Goal: Information Seeking & Learning: Learn about a topic

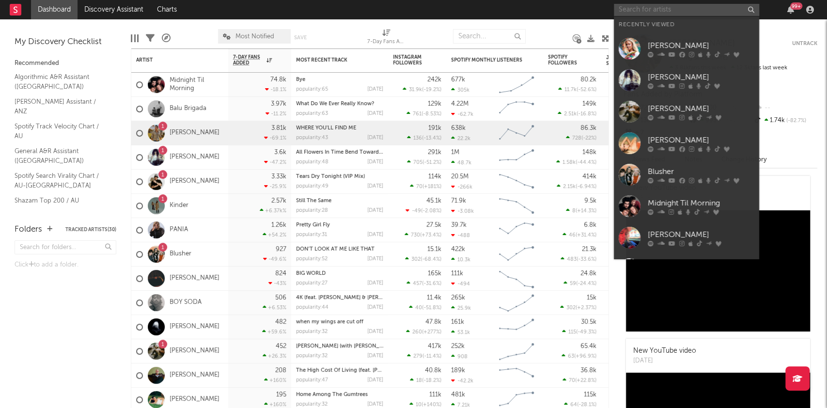
click at [638, 10] on input "text" at bounding box center [686, 10] width 145 height 12
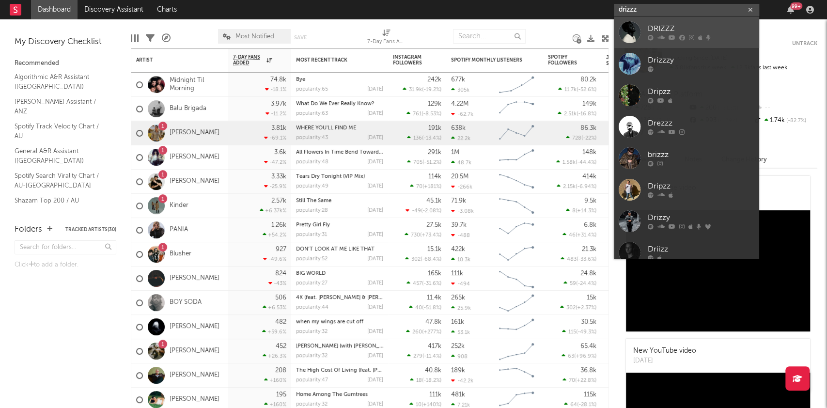
type input "drizzz"
click at [655, 30] on div "DRIZZZ" at bounding box center [701, 29] width 107 height 12
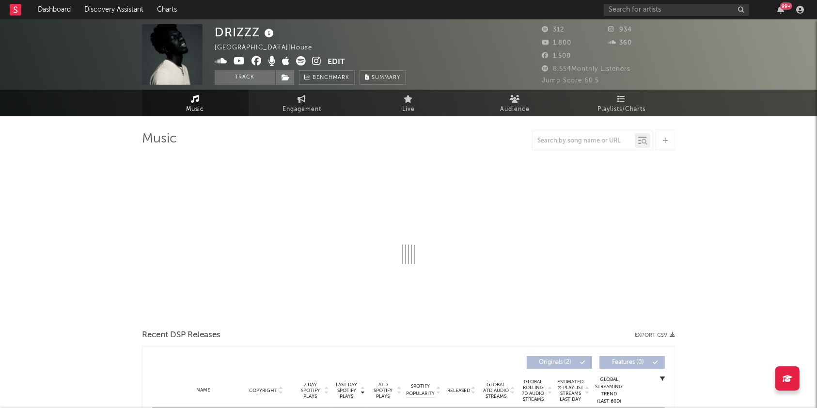
select select "1w"
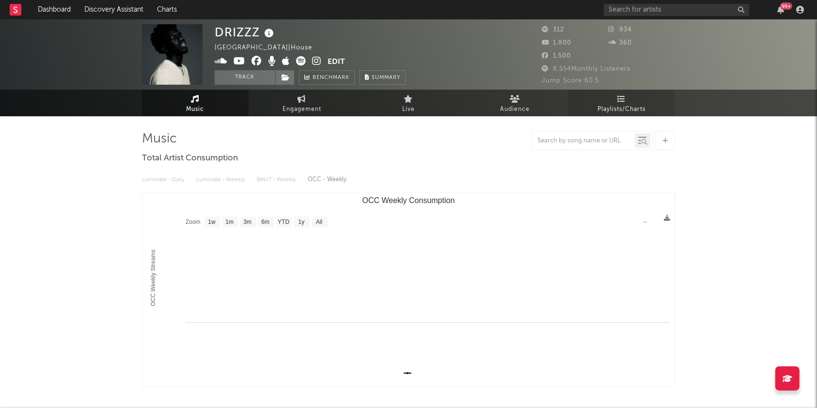
click at [620, 103] on link "Playlists/Charts" at bounding box center [621, 103] width 107 height 27
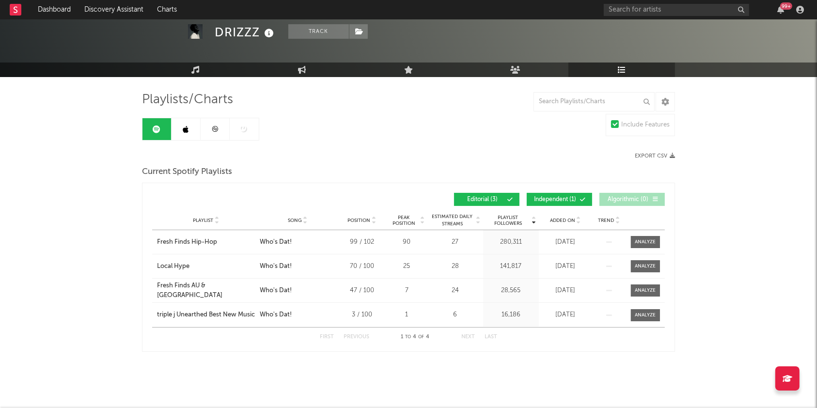
scroll to position [40, 0]
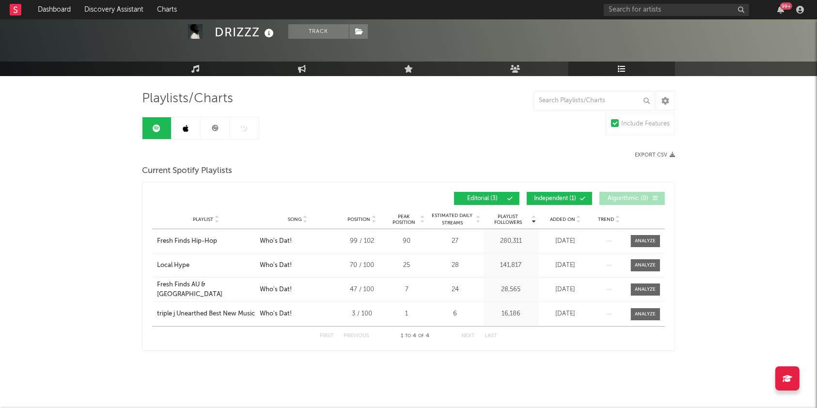
click at [559, 196] on span "Independent ( 1 )" at bounding box center [555, 199] width 45 height 6
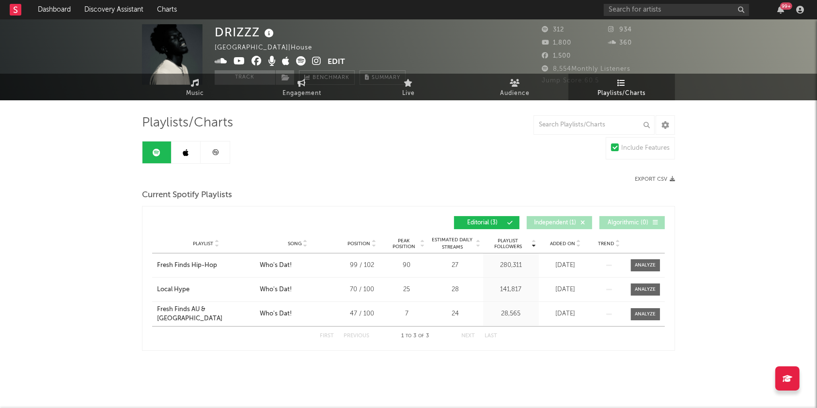
scroll to position [0, 0]
